Goal: Information Seeking & Learning: Learn about a topic

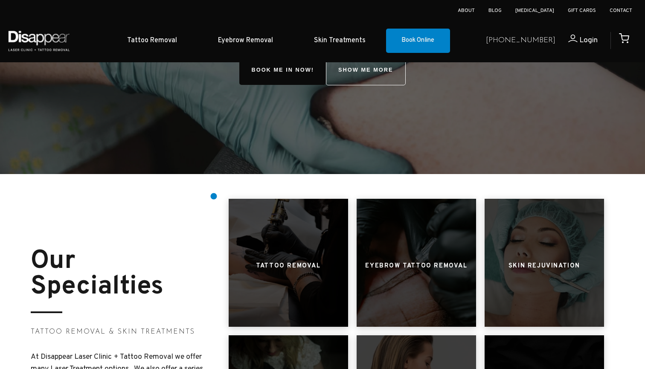
scroll to position [210, 0]
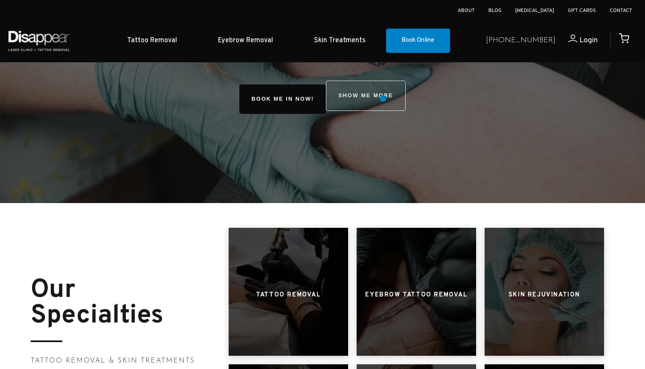
click at [383, 99] on link "SHOW ME MORE" at bounding box center [366, 96] width 80 height 30
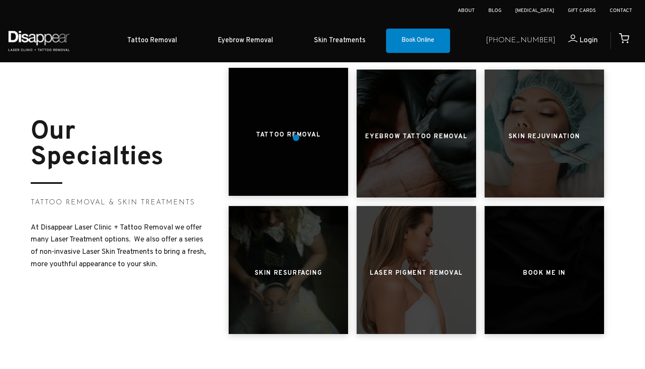
click at [296, 138] on h3 "Tattoo Removal" at bounding box center [288, 135] width 64 height 16
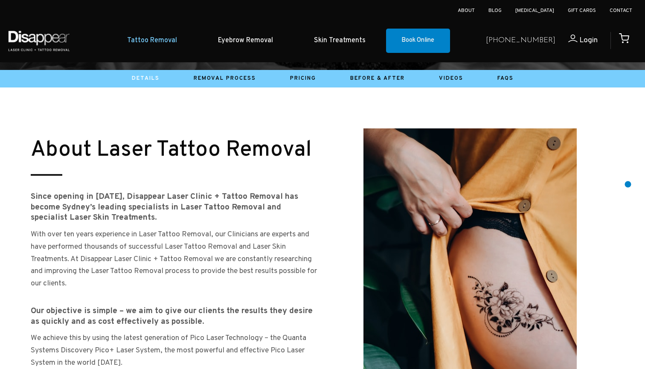
scroll to position [355, 0]
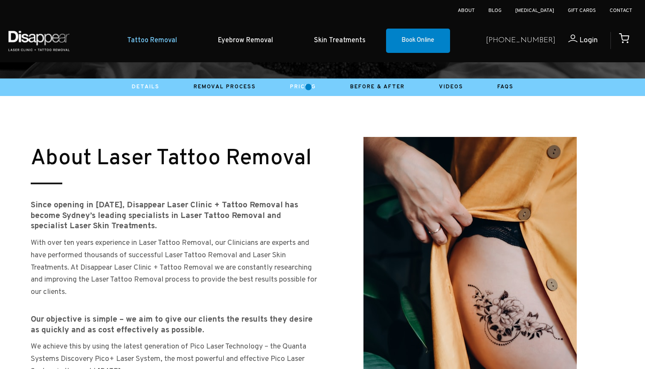
click at [309, 87] on link "Pricing" at bounding box center [303, 87] width 26 height 7
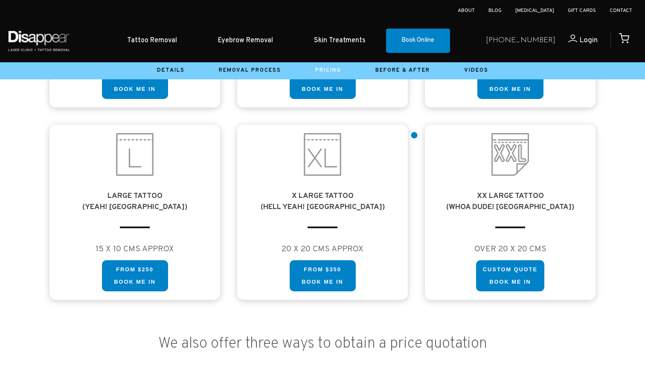
scroll to position [488, 0]
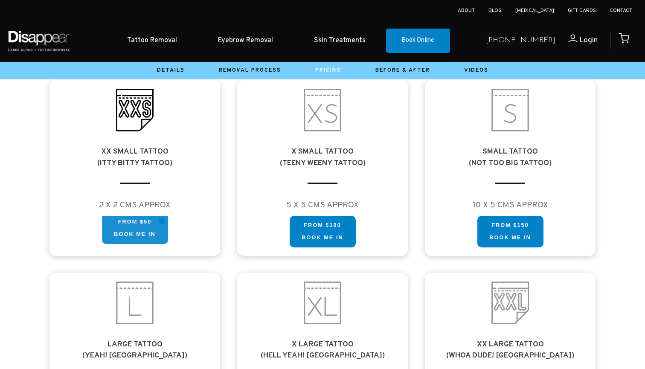
click at [162, 221] on link "FROM $50 Book me in" at bounding box center [135, 228] width 66 height 32
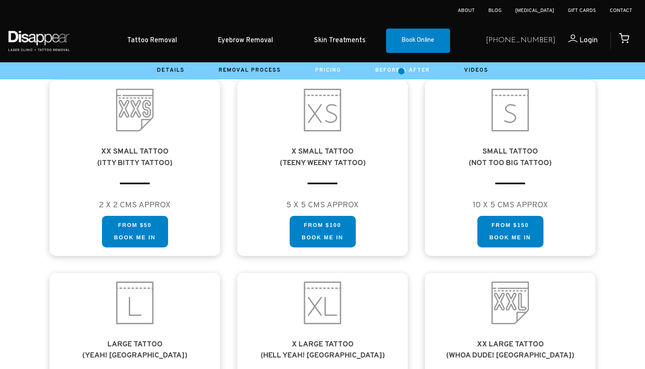
click at [402, 71] on link "Before & After" at bounding box center [402, 70] width 55 height 7
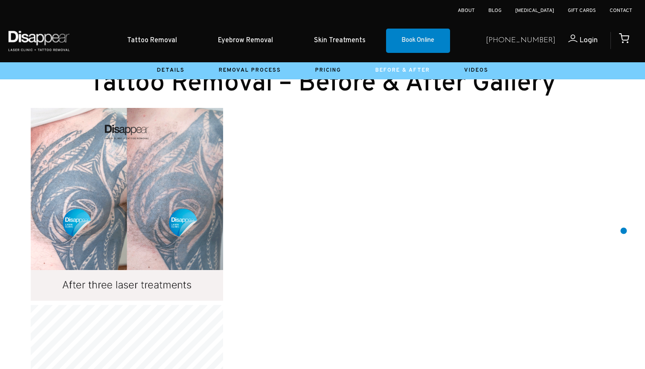
scroll to position [512, 0]
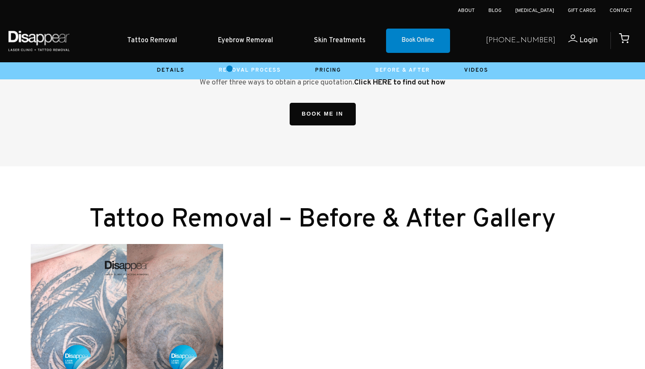
click at [230, 69] on link "Removal Process" at bounding box center [250, 70] width 62 height 7
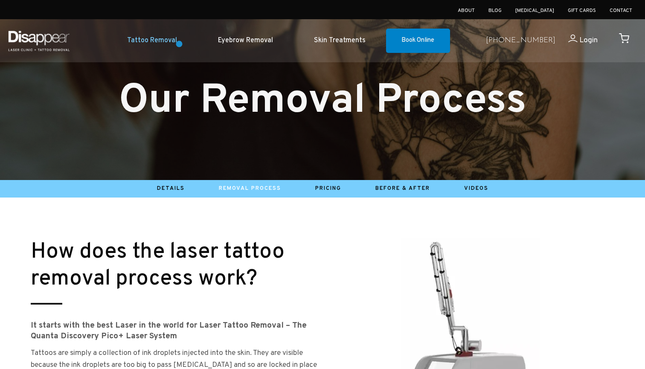
click at [179, 44] on link "Tattoo Removal" at bounding box center [152, 41] width 91 height 26
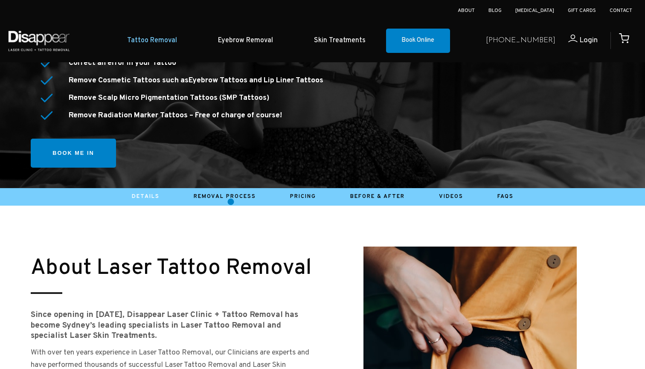
scroll to position [248, 0]
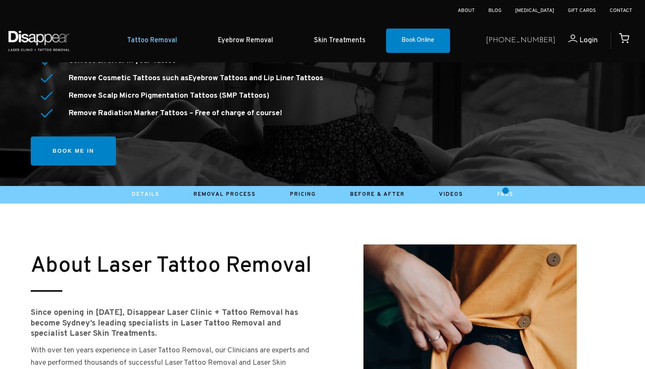
click at [506, 191] on link "Faqs" at bounding box center [506, 194] width 16 height 7
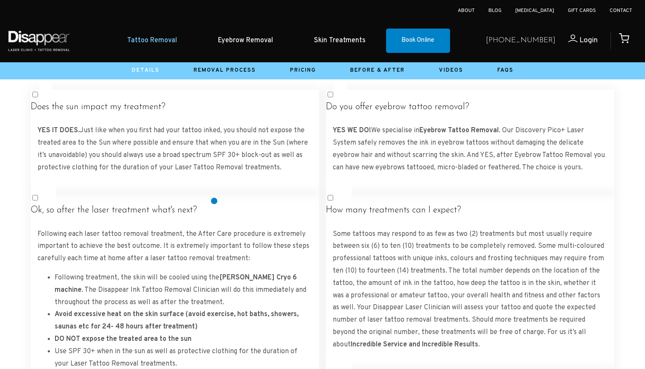
scroll to position [1504, 0]
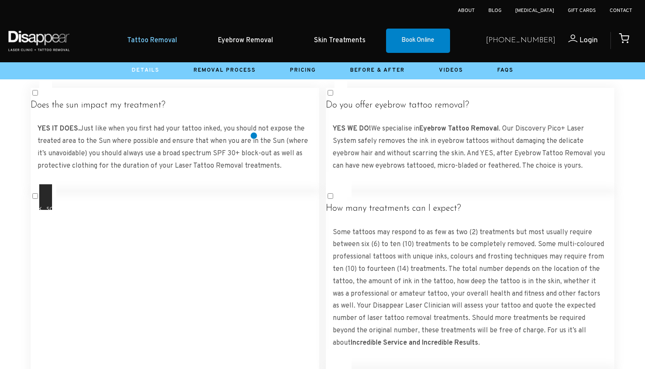
click at [254, 184] on label "Ok, so after the laser treatment what's next? Following each laser tattoo remov…" at bounding box center [175, 366] width 288 height 364
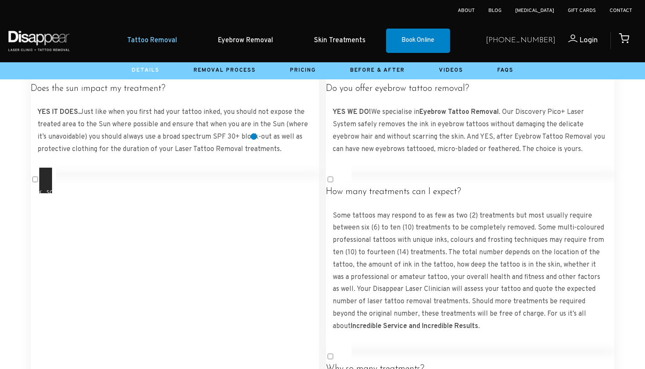
scroll to position [1520, 0]
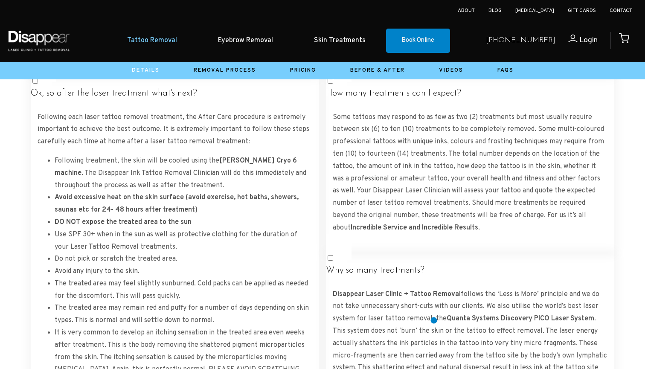
scroll to position [1620, 0]
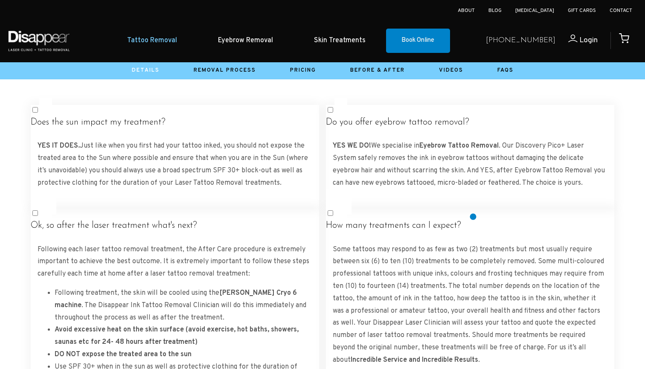
scroll to position [1470, 0]
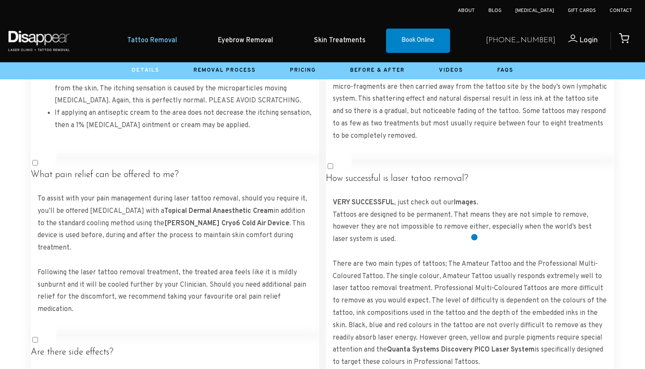
scroll to position [1897, 0]
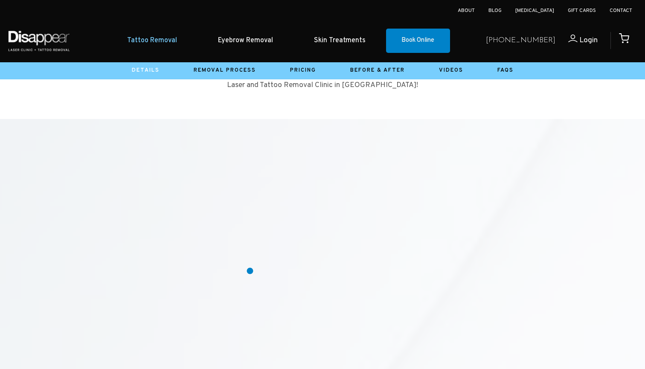
scroll to position [2973, 0]
drag, startPoint x: 310, startPoint y: 252, endPoint x: 229, endPoint y: 240, distance: 82.0
copy p "40-42 Montgomery Street, Suite 9, Kogarah, NSW 2217"
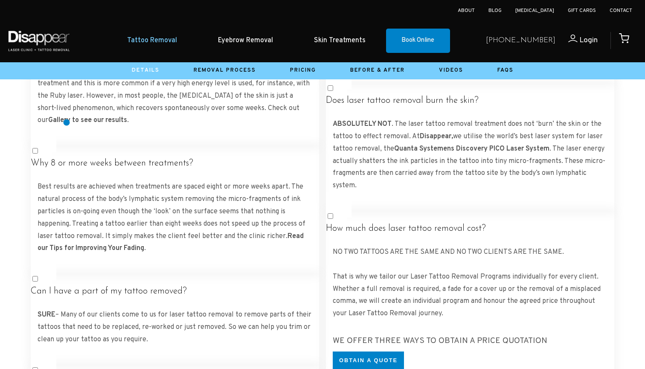
scroll to position [2162, 0]
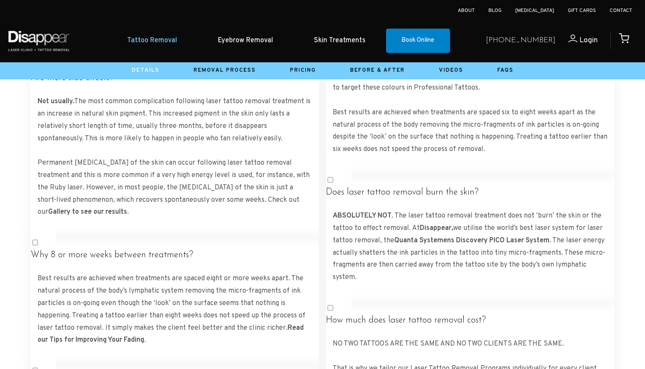
scroll to position [248, 0]
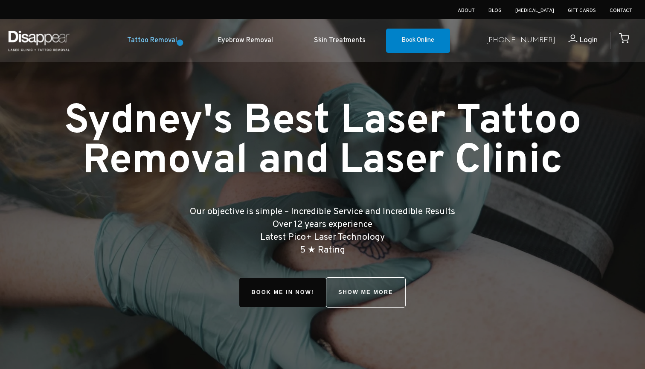
click at [180, 43] on link "Tattoo Removal" at bounding box center [152, 41] width 91 height 26
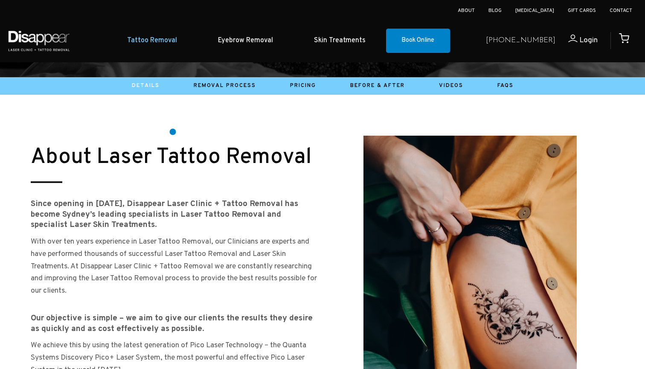
scroll to position [357, 0]
click at [309, 88] on li "Pricing" at bounding box center [303, 85] width 60 height 13
click at [304, 83] on link "Pricing" at bounding box center [303, 85] width 26 height 7
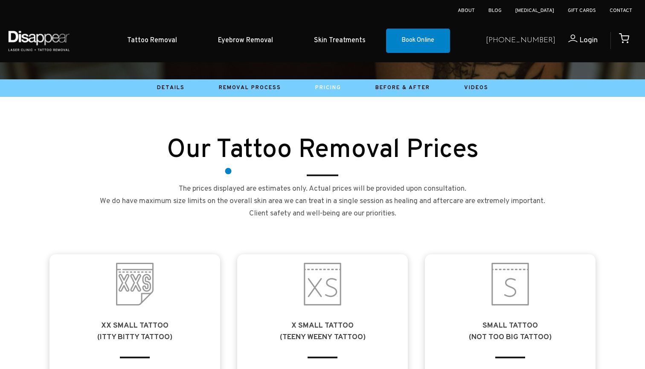
scroll to position [311, 0]
